Goal: Task Accomplishment & Management: Use online tool/utility

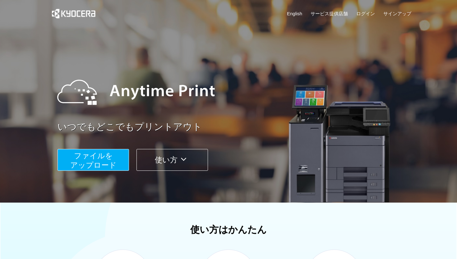
scroll to position [183, 0]
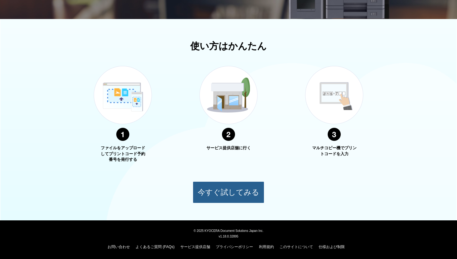
click at [242, 182] on button "今すぐ試してみる" at bounding box center [229, 192] width 72 height 22
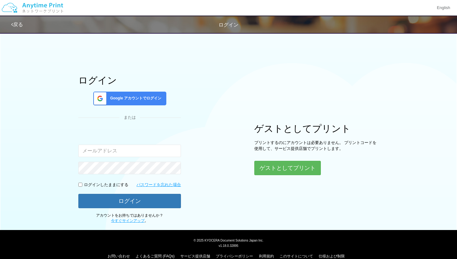
click at [288, 175] on div "ログイン Google アカウントでログイン または 入力されたメールアドレスまたはパスワードが正しくありません。 ログインしたままにする パスワードを忘れた…" at bounding box center [228, 126] width 373 height 194
click at [296, 160] on div "ゲストとしてプリント プリントするのにアカウントは必要ありません。 プリントコードを使用して、サービス提供店舗でプリントします。 ゲストとしてプリント" at bounding box center [317, 149] width 124 height 52
click at [294, 166] on button "ゲストとしてプリント" at bounding box center [288, 168] width 66 height 14
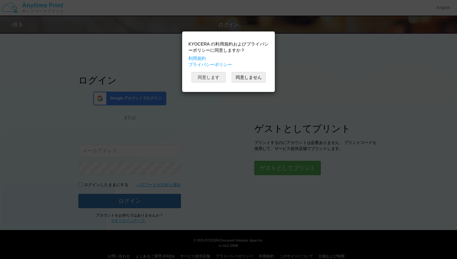
click at [217, 80] on button "同意します" at bounding box center [209, 77] width 34 height 11
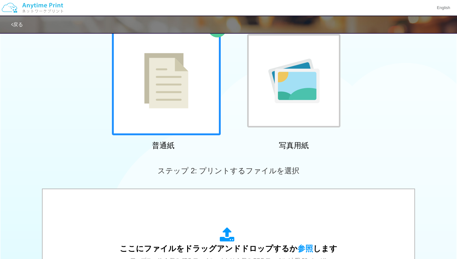
scroll to position [166, 0]
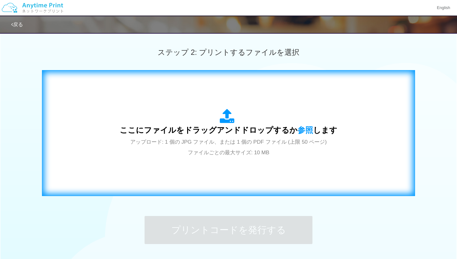
click at [187, 119] on div "ここにファイルをドラッグアンドドロップするか 参照 します アップロード: 1 個の JPG ファイル、または 1 個の PDF ファイル (上限 50 ペー…" at bounding box center [229, 133] width 218 height 49
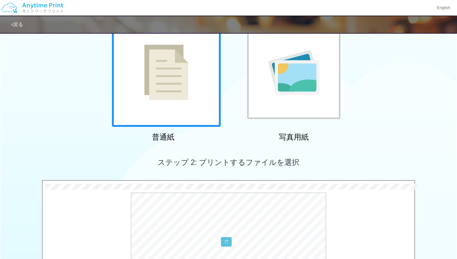
scroll to position [0, 0]
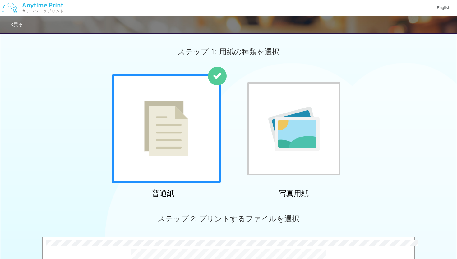
click at [19, 24] on link "戻る" at bounding box center [17, 24] width 12 height 5
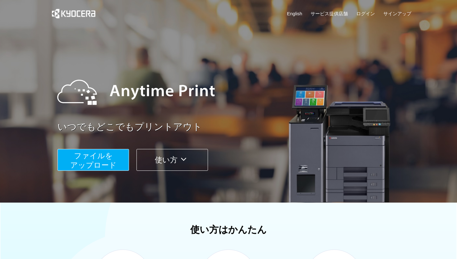
click at [100, 152] on span "ファイルを ​​アップロード" at bounding box center [93, 160] width 46 height 18
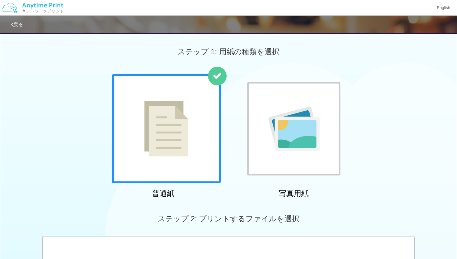
click at [157, 139] on img at bounding box center [166, 128] width 44 height 55
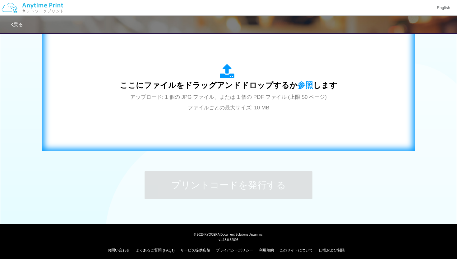
scroll to position [215, 0]
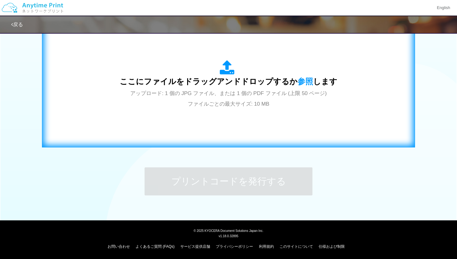
click at [223, 66] on icon at bounding box center [228, 68] width 17 height 16
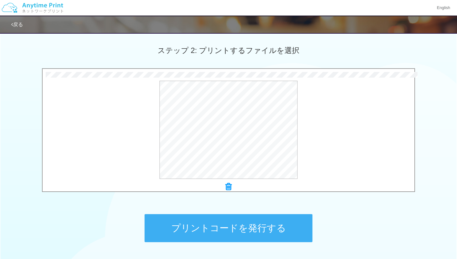
scroll to position [170, 0]
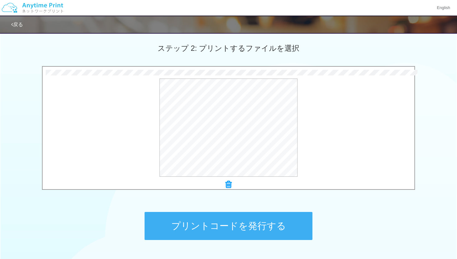
click at [228, 216] on button "プリントコードを発行する" at bounding box center [229, 226] width 168 height 28
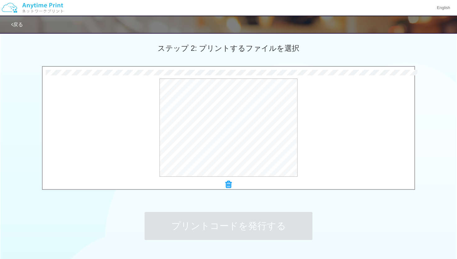
scroll to position [0, 0]
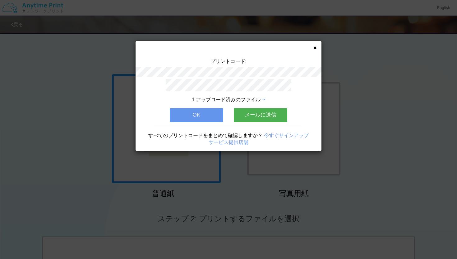
click at [206, 112] on button "OK" at bounding box center [197, 115] width 54 height 14
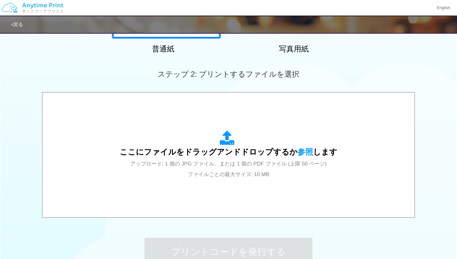
scroll to position [146, 0]
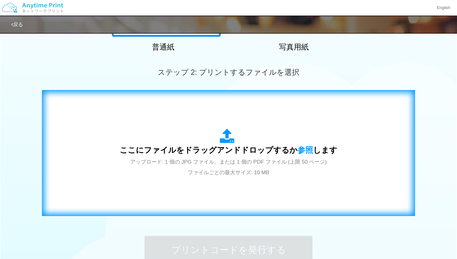
click at [232, 142] on icon at bounding box center [228, 137] width 17 height 16
click at [216, 151] on span "ここにファイルをドラッグアンドドロップするか 参照 します" at bounding box center [229, 149] width 218 height 9
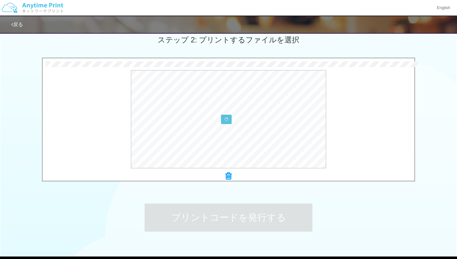
scroll to position [181, 0]
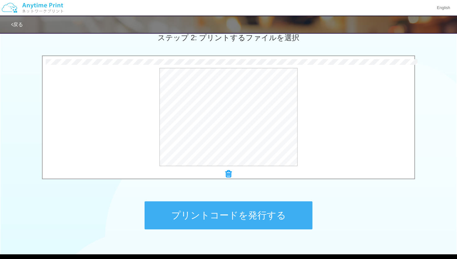
click at [171, 218] on button "プリントコードを発行する" at bounding box center [229, 215] width 168 height 28
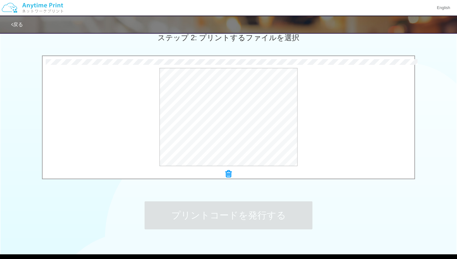
scroll to position [0, 0]
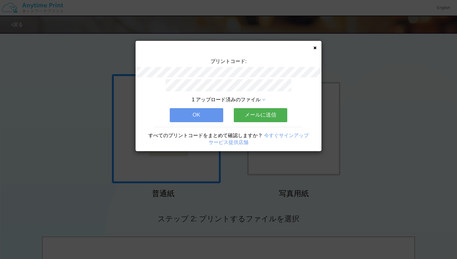
click at [207, 111] on button "OK" at bounding box center [197, 115] width 54 height 14
